Goal: Task Accomplishment & Management: Manage account settings

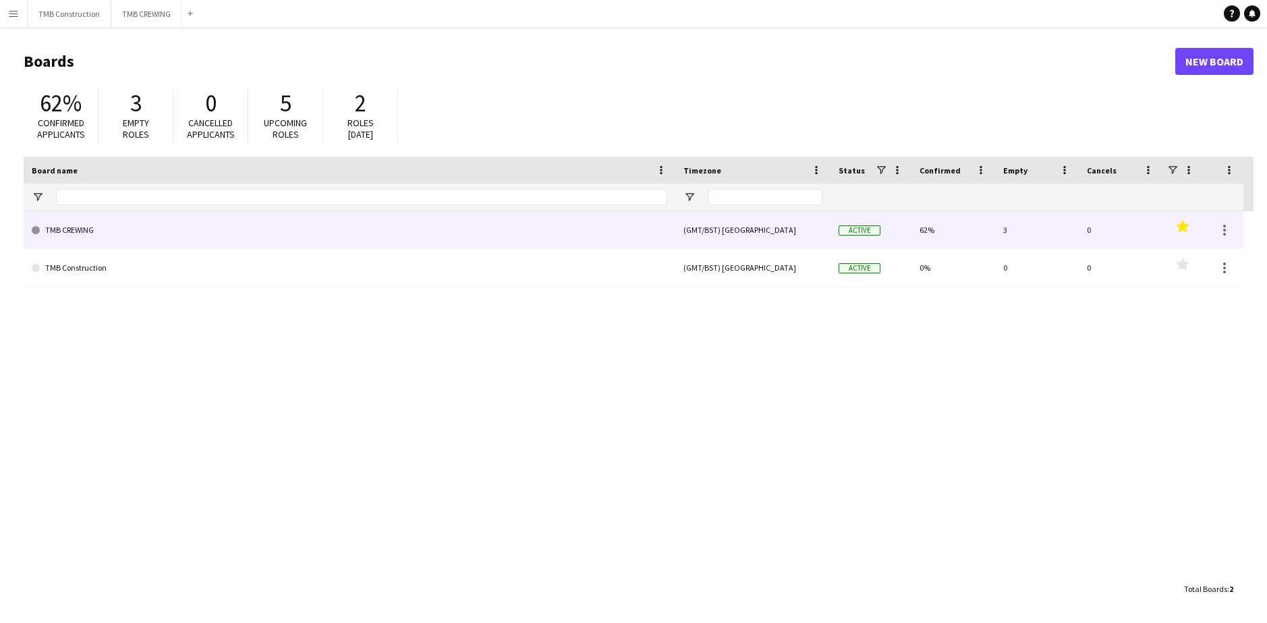
click at [298, 233] on link "TMB CREWING" at bounding box center [350, 230] width 636 height 38
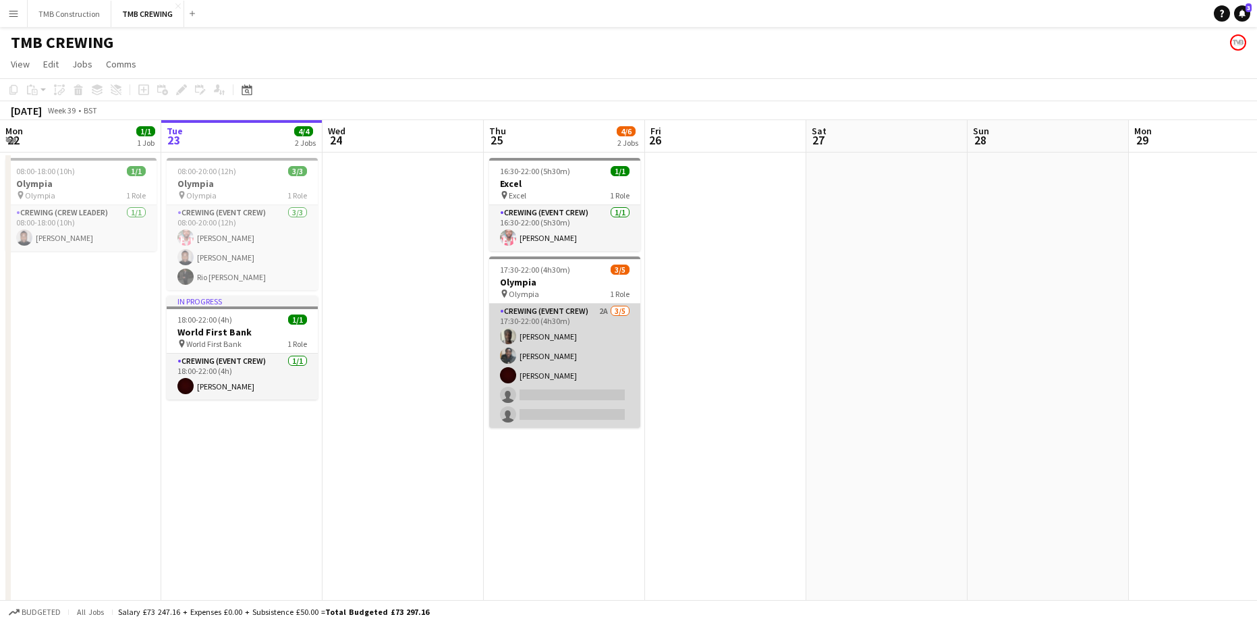
click at [607, 358] on app-card-role "Crewing (Event Crew) 2A [DATE] 17:30-22:00 (4h30m) [PERSON_NAME] Eloket [PERSON…" at bounding box center [564, 366] width 151 height 124
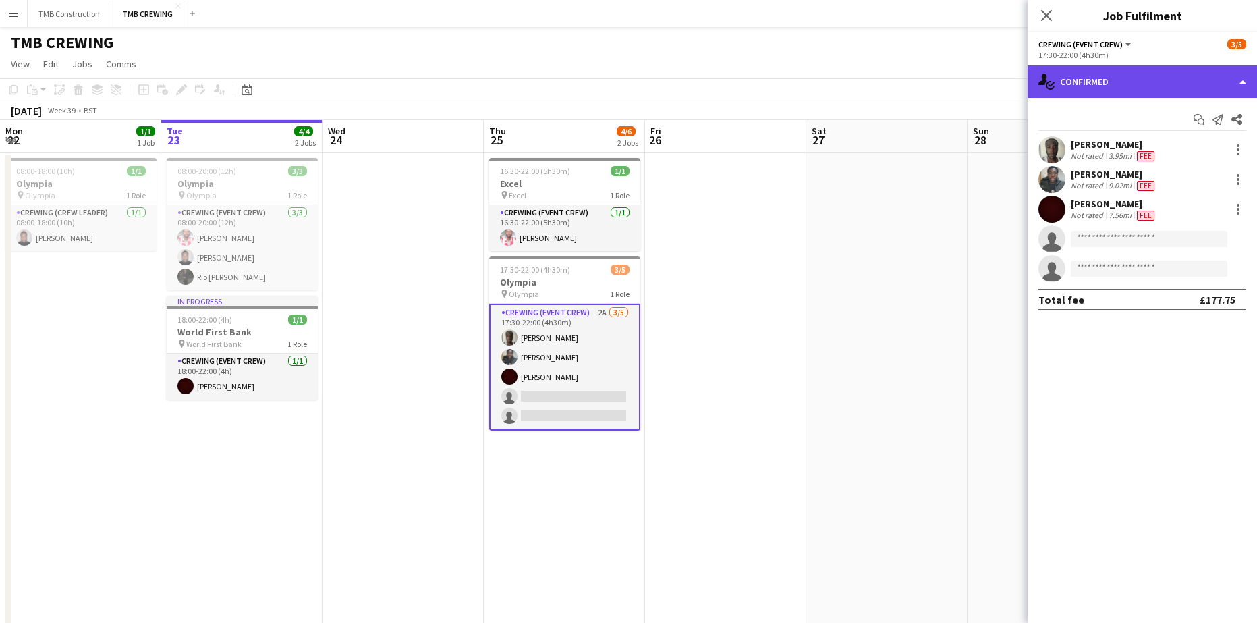
click at [1131, 88] on div "single-neutral-actions-check-2 Confirmed" at bounding box center [1142, 81] width 229 height 32
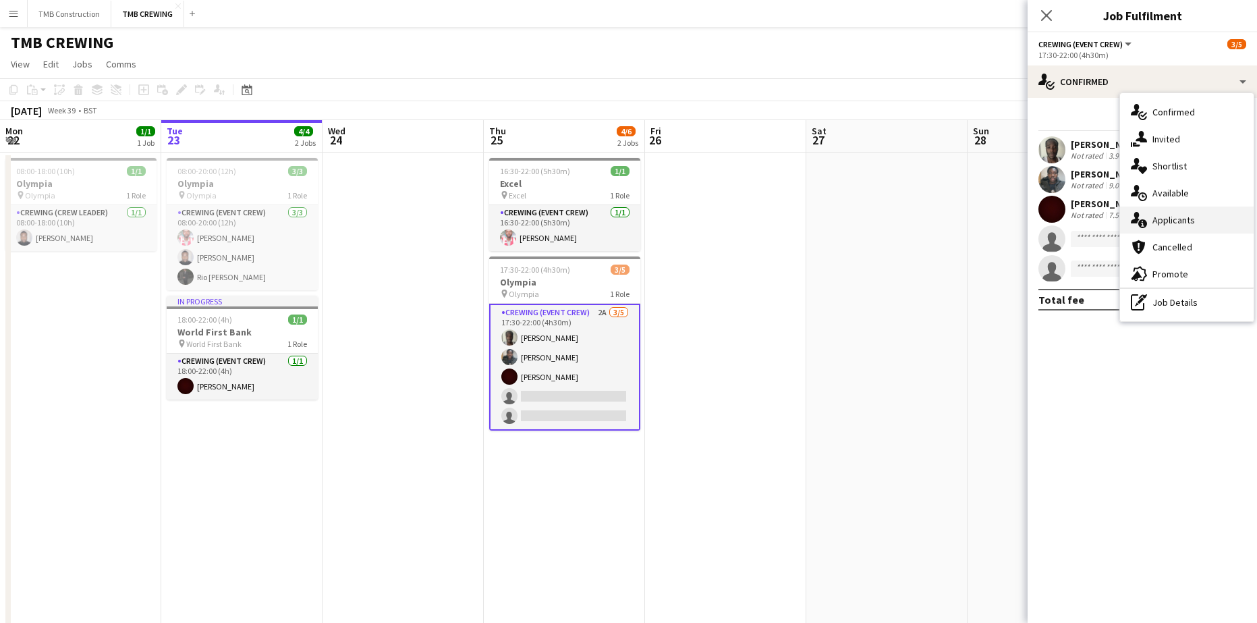
click at [1184, 225] on span "Applicants" at bounding box center [1173, 220] width 43 height 12
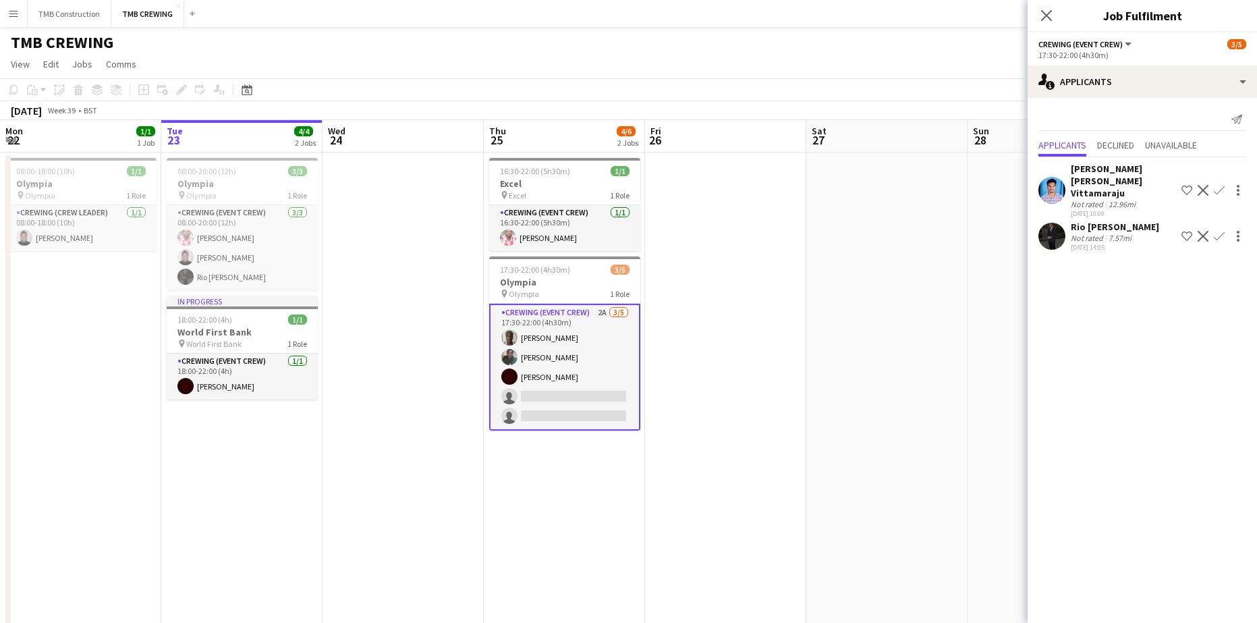
click at [1222, 231] on app-icon "Confirm" at bounding box center [1219, 236] width 11 height 11
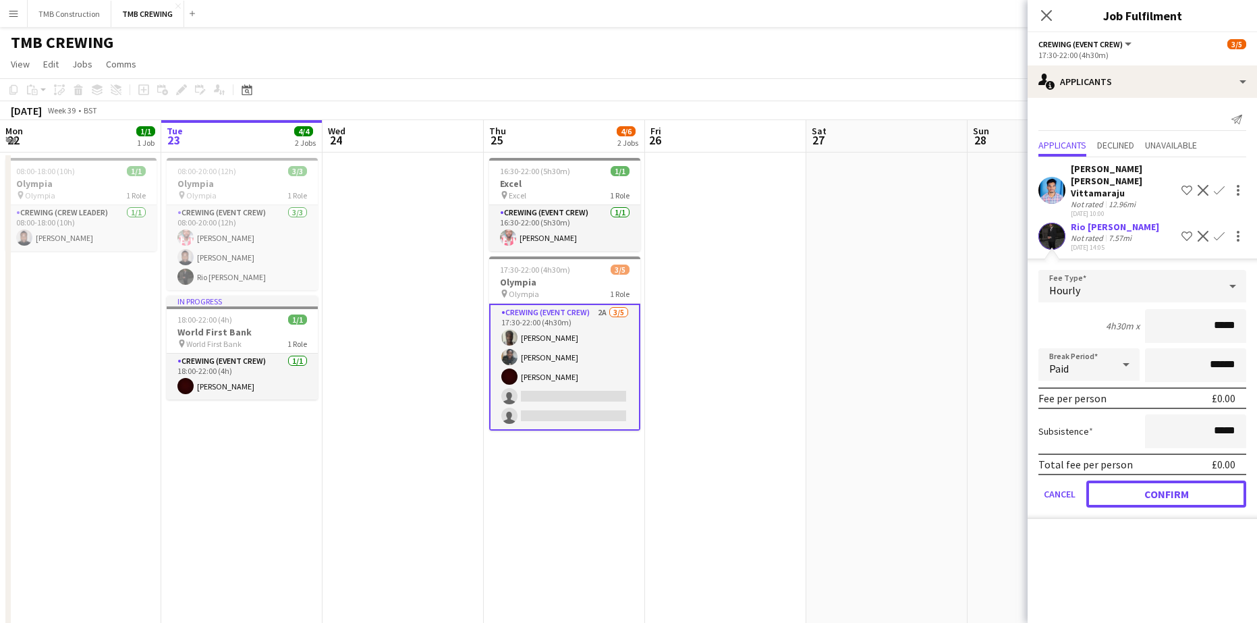
click at [1210, 480] on button "Confirm" at bounding box center [1166, 493] width 160 height 27
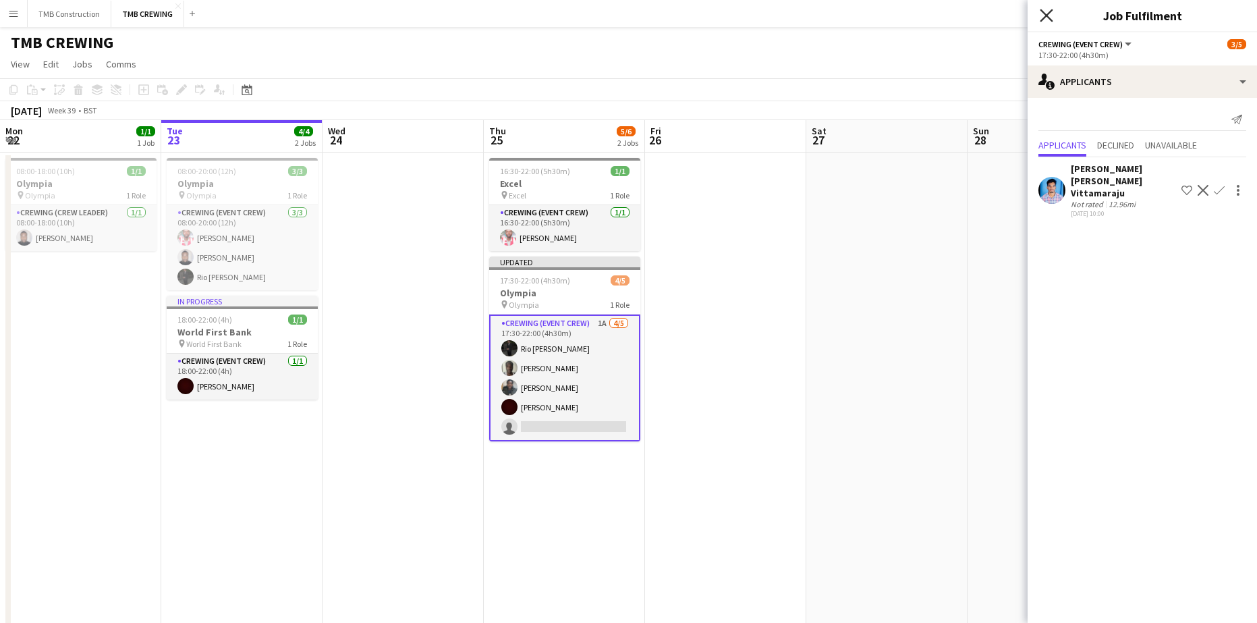
click at [1048, 11] on icon "Close pop-in" at bounding box center [1046, 15] width 13 height 13
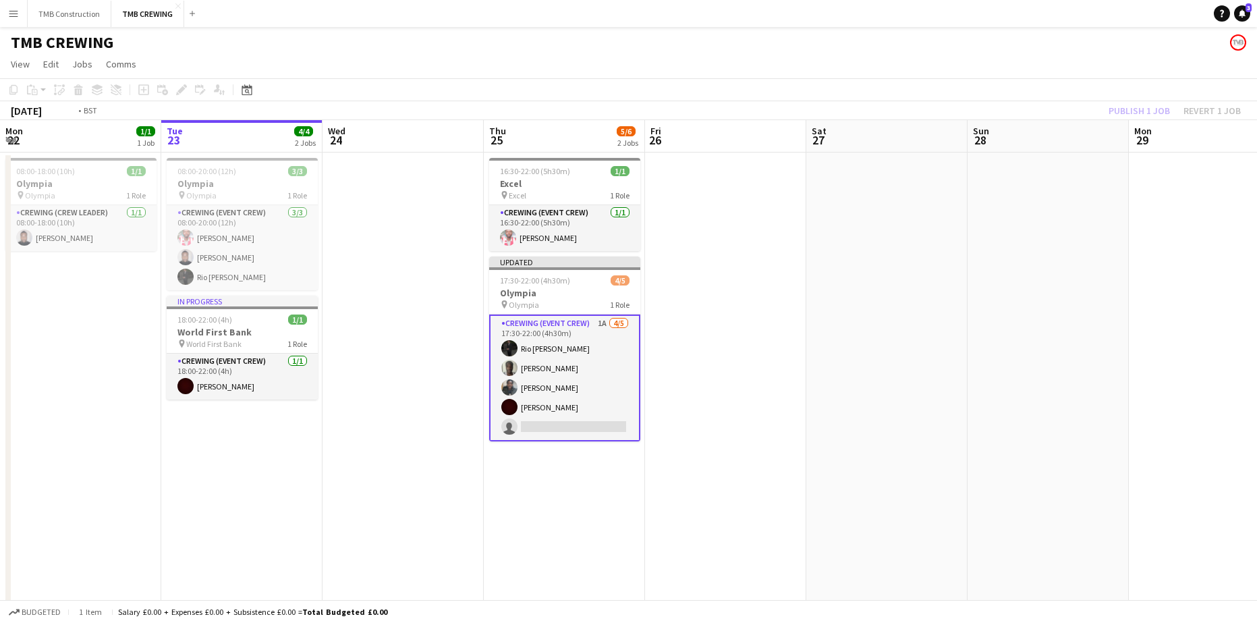
scroll to position [0, 321]
click at [715, 418] on app-date-cell at bounding box center [726, 423] width 161 height 542
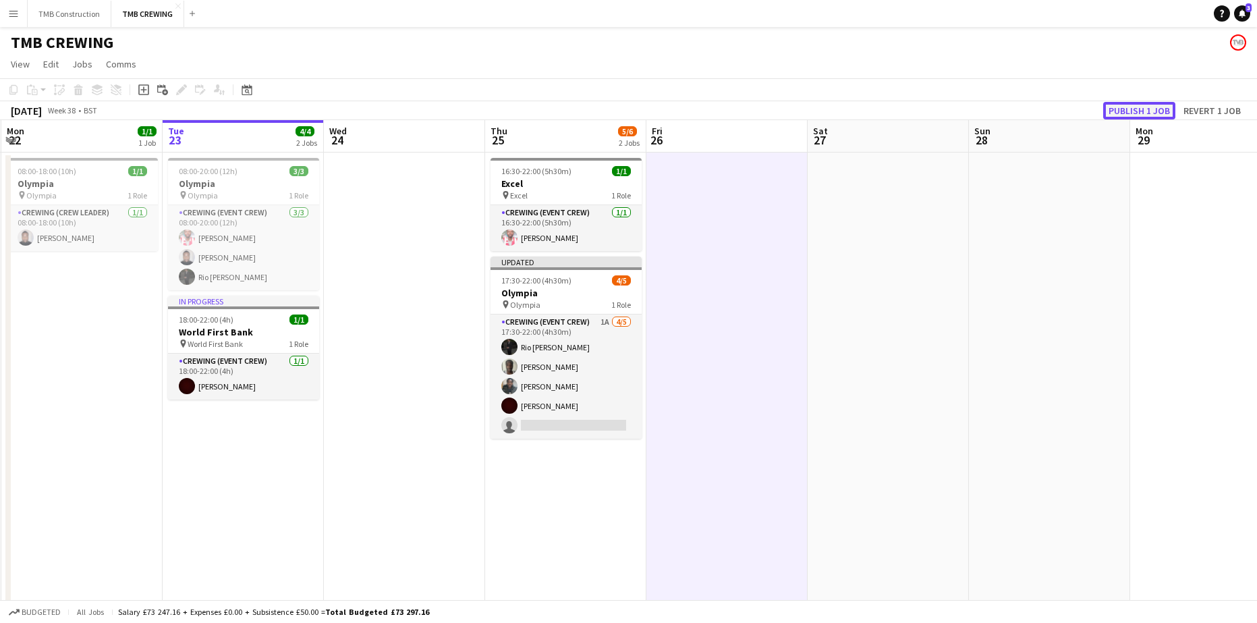
click at [1144, 103] on button "Publish 1 job" at bounding box center [1139, 111] width 72 height 18
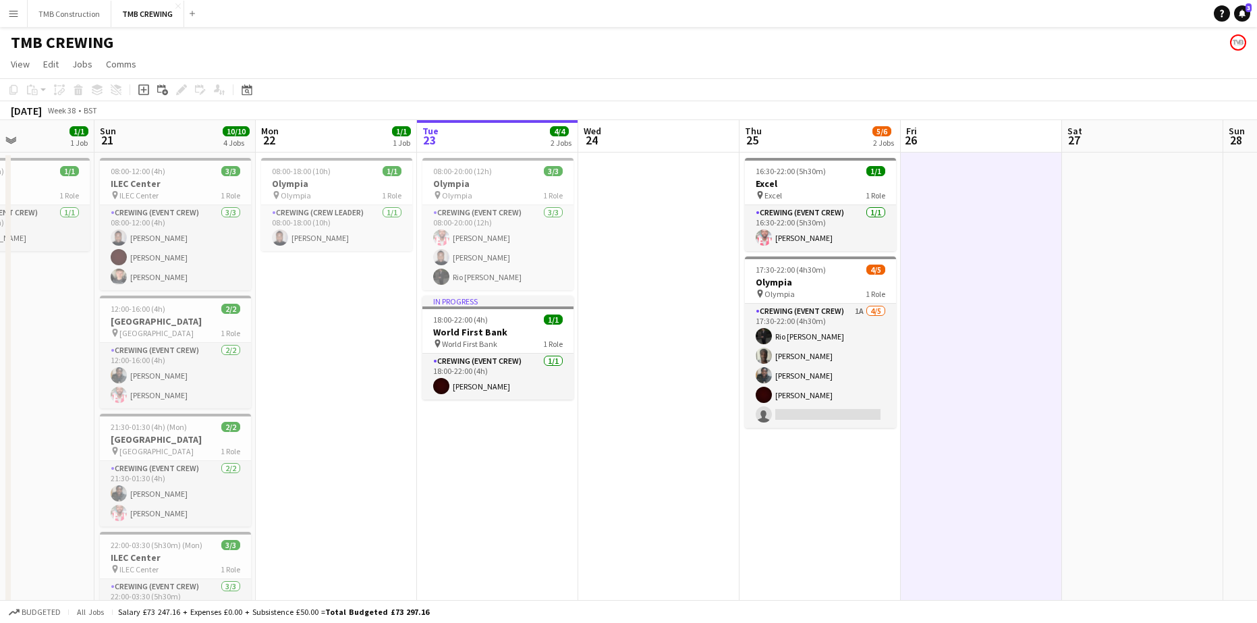
drag, startPoint x: 312, startPoint y: 407, endPoint x: 566, endPoint y: 354, distance: 260.0
click at [566, 354] on app-calendar-viewport "Thu 18 1/1 1 Job Fri 19 8/12 2 Jobs Sat 20 1/1 1 Job Sun 21 10/10 4 Jobs Mon 22…" at bounding box center [628, 407] width 1257 height 575
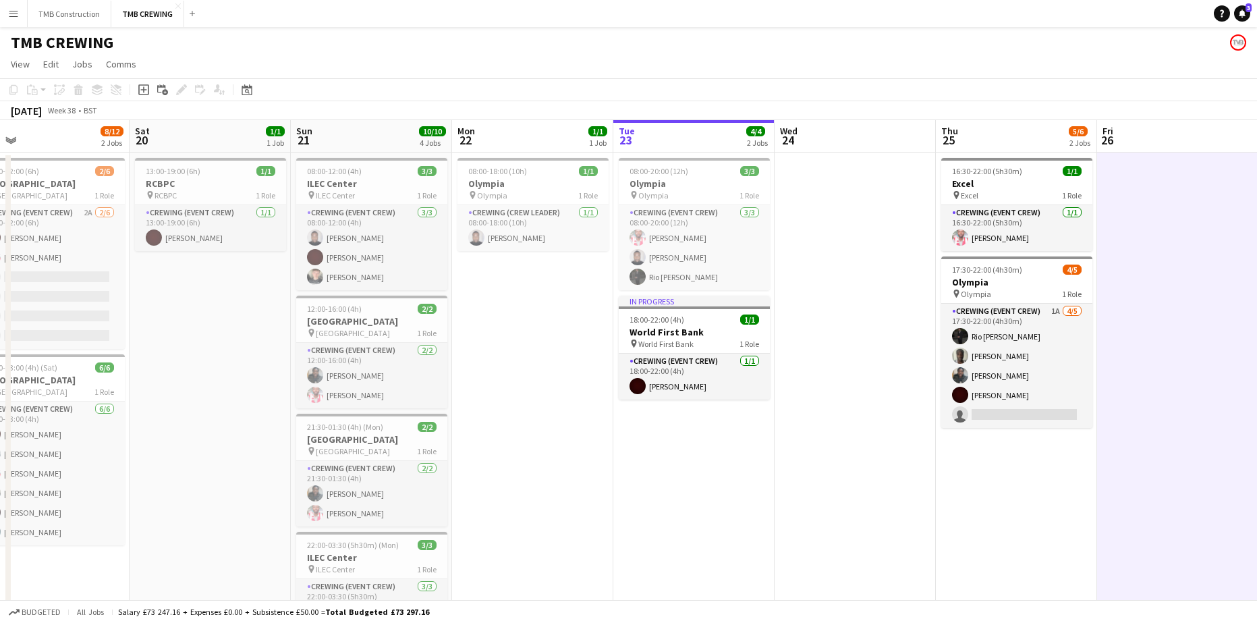
scroll to position [0, 355]
drag, startPoint x: 512, startPoint y: 395, endPoint x: 669, endPoint y: 387, distance: 157.4
click at [669, 387] on app-calendar-viewport "Wed 17 Thu 18 1/1 1 Job Fri 19 8/12 2 Jobs Sat 20 1/1 1 Job Sun 21 10/10 4 Jobs…" at bounding box center [628, 407] width 1257 height 575
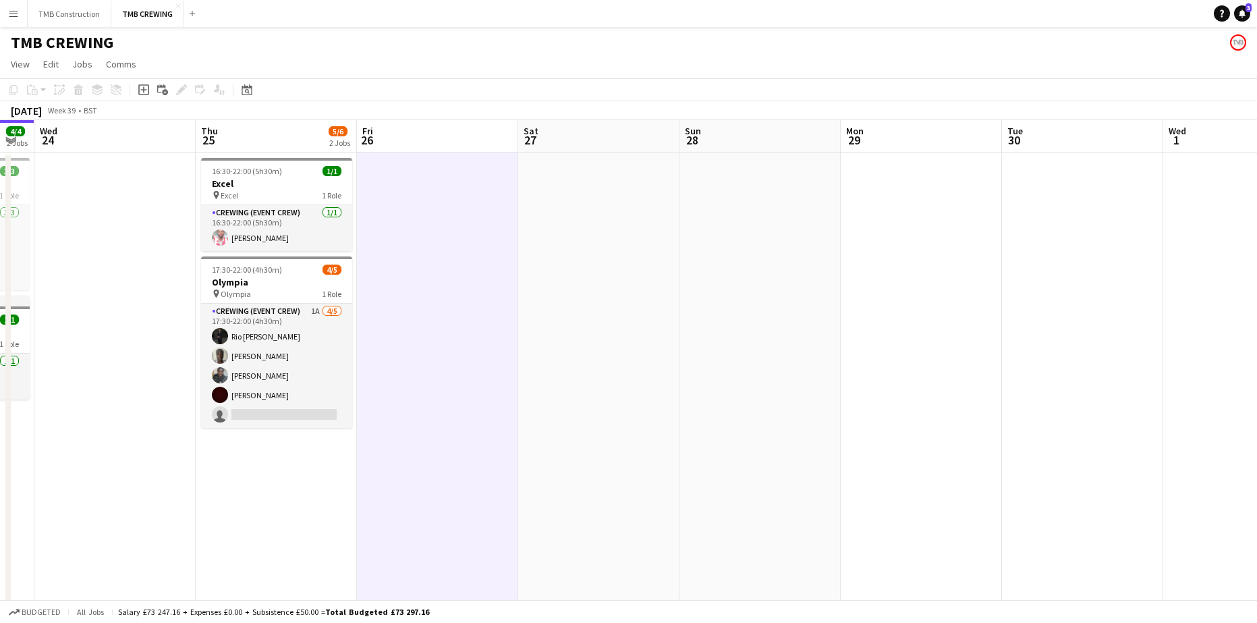
drag, startPoint x: 913, startPoint y: 279, endPoint x: 174, endPoint y: 385, distance: 746.9
click at [174, 385] on app-calendar-viewport "Sun 21 10/10 4 Jobs Mon 22 1/1 1 Job Tue 23 4/4 2 Jobs Wed 24 Thu 25 5/6 2 Jobs…" at bounding box center [628, 407] width 1257 height 575
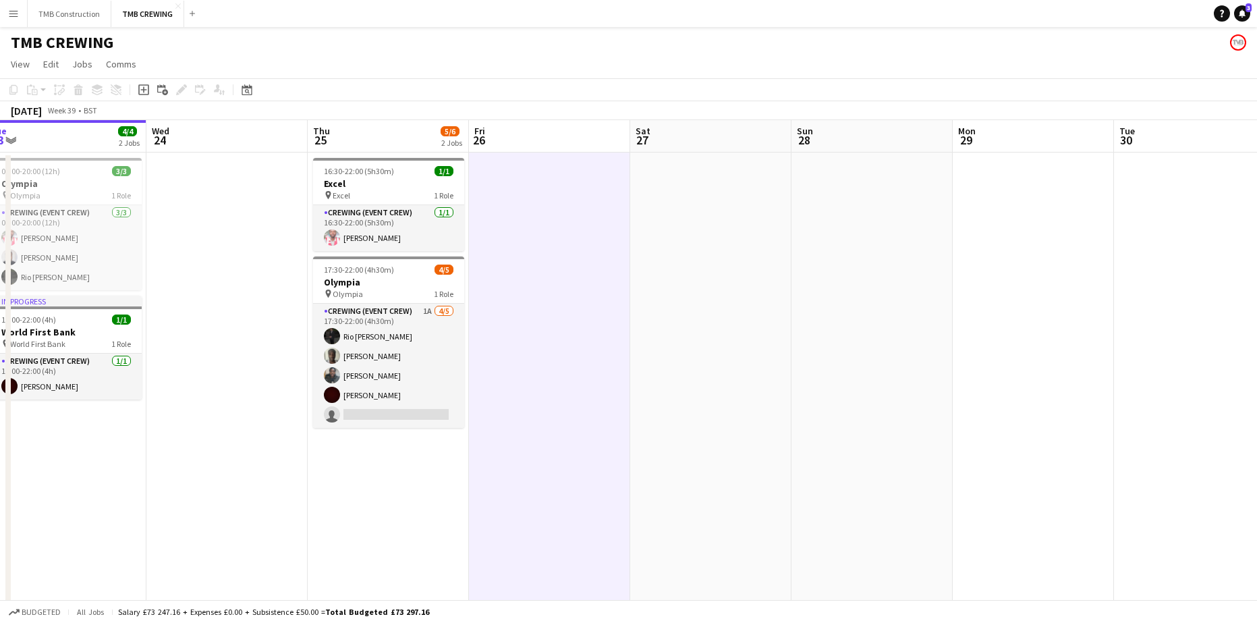
drag, startPoint x: 557, startPoint y: 320, endPoint x: 669, endPoint y: 325, distance: 111.4
click at [669, 325] on app-calendar-viewport "Sun 21 10/10 4 Jobs Mon 22 1/1 1 Job Tue 23 4/4 2 Jobs Wed 24 Thu 25 5/6 2 Jobs…" at bounding box center [628, 407] width 1257 height 575
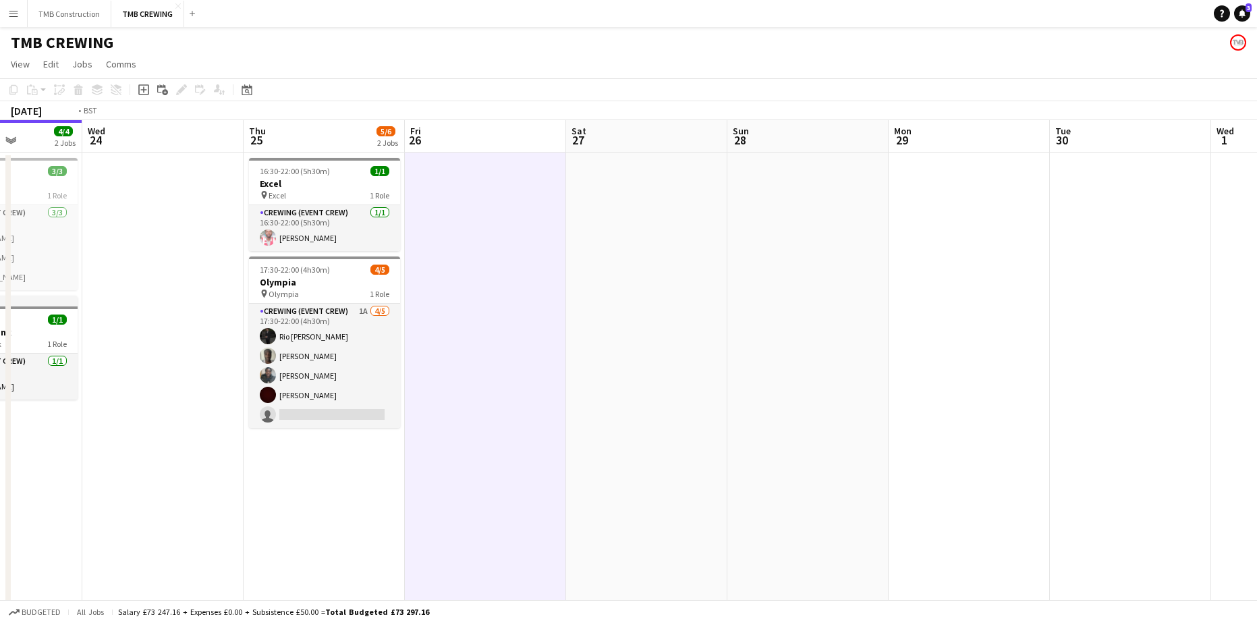
drag, startPoint x: 432, startPoint y: 356, endPoint x: 845, endPoint y: 293, distance: 417.0
click at [845, 293] on app-calendar-viewport "Sun 21 10/10 4 Jobs Mon 22 1/1 1 Job Tue 23 4/4 2 Jobs Wed 24 Thu 25 5/6 2 Jobs…" at bounding box center [628, 407] width 1257 height 575
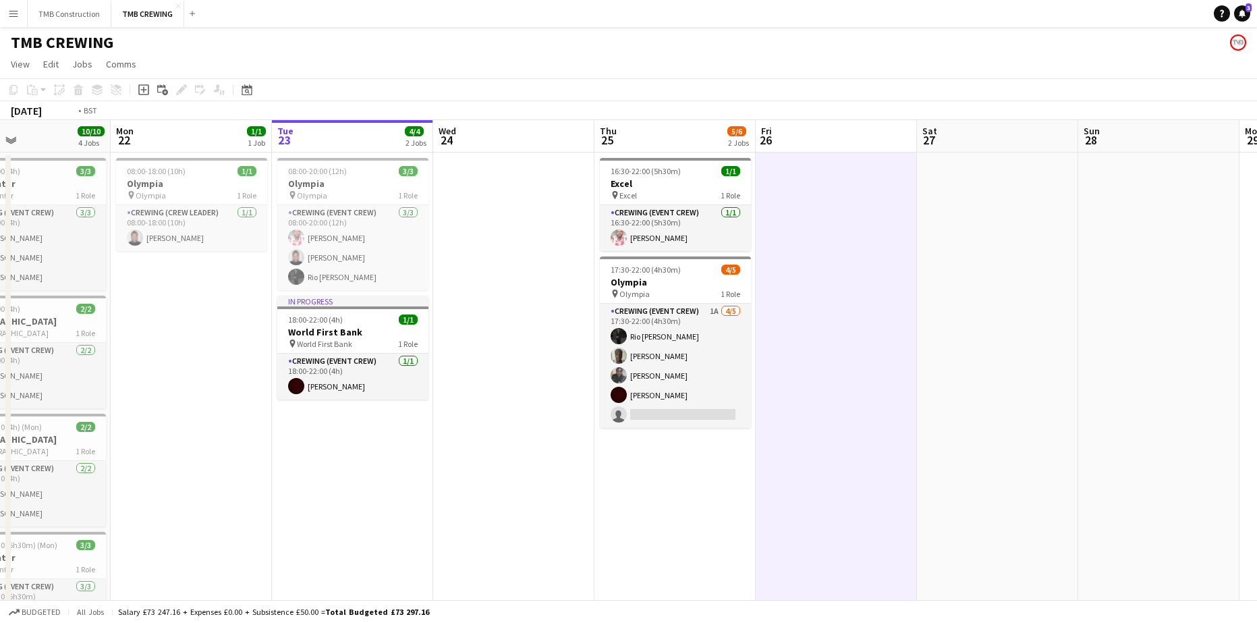
drag, startPoint x: 658, startPoint y: 403, endPoint x: 383, endPoint y: 446, distance: 279.2
click at [383, 446] on app-calendar-viewport "Thu 18 1/1 1 Job Fri 19 8/12 2 Jobs Sat 20 1/1 1 Job Sun 21 10/10 4 Jobs Mon 22…" at bounding box center [628, 407] width 1257 height 575
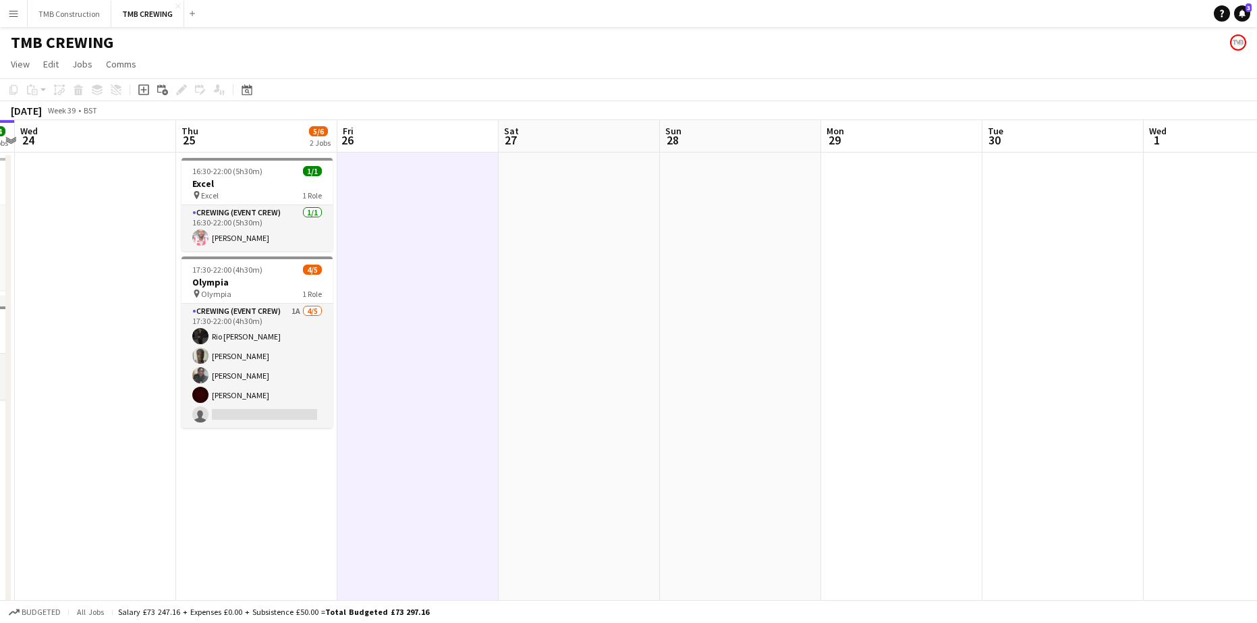
drag, startPoint x: 777, startPoint y: 354, endPoint x: 513, endPoint y: 396, distance: 266.4
click at [513, 396] on app-calendar-viewport "Sun 21 10/10 4 Jobs Mon 22 1/1 1 Job Tue 23 4/4 2 Jobs Wed 24 Thu 25 5/6 2 Jobs…" at bounding box center [628, 407] width 1257 height 575
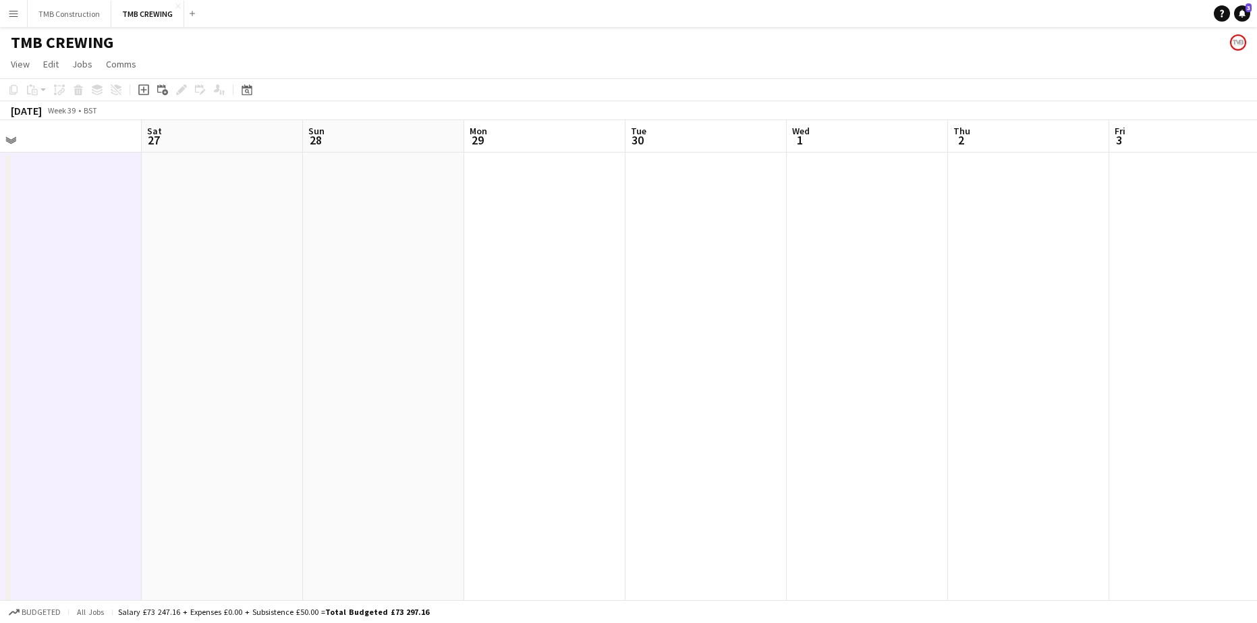
drag, startPoint x: 590, startPoint y: 354, endPoint x: 893, endPoint y: 285, distance: 311.3
click at [893, 285] on app-calendar-viewport "Wed 24 Thu 25 5/6 2 Jobs Fri 26 Sat 27 Sun 28 Mon 29 Tue 30 Wed 1 Thu 2 Fri 3 S…" at bounding box center [628, 407] width 1257 height 575
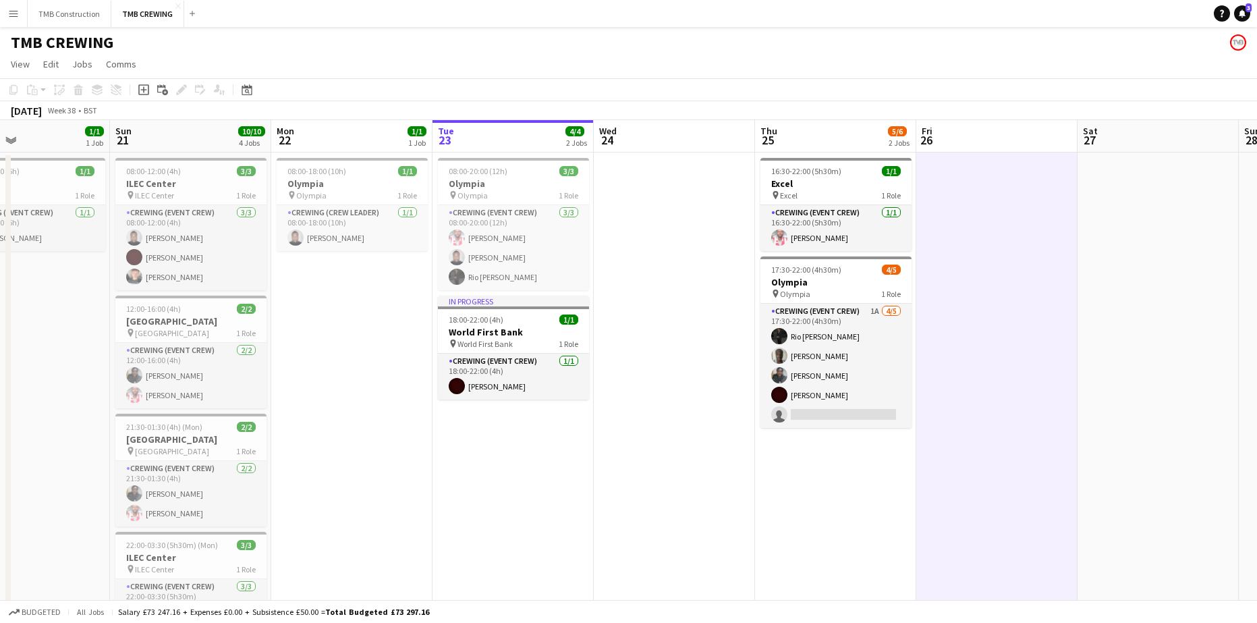
scroll to position [0, 378]
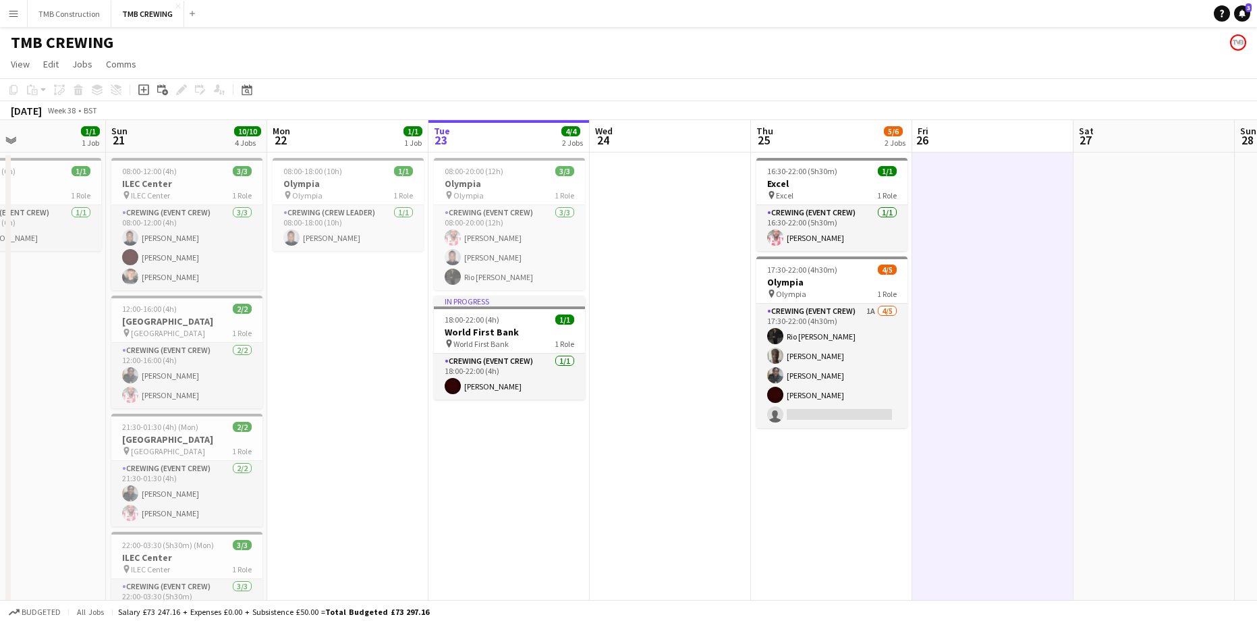
drag, startPoint x: 814, startPoint y: 316, endPoint x: 1092, endPoint y: 258, distance: 283.8
click at [1093, 259] on app-calendar-viewport "Thu 18 1/1 1 Job Fri 19 8/12 2 Jobs Sat 20 1/1 1 Job Sun 21 10/10 4 Jobs Mon 22…" at bounding box center [628, 407] width 1257 height 575
